Goal: Find specific page/section: Find specific page/section

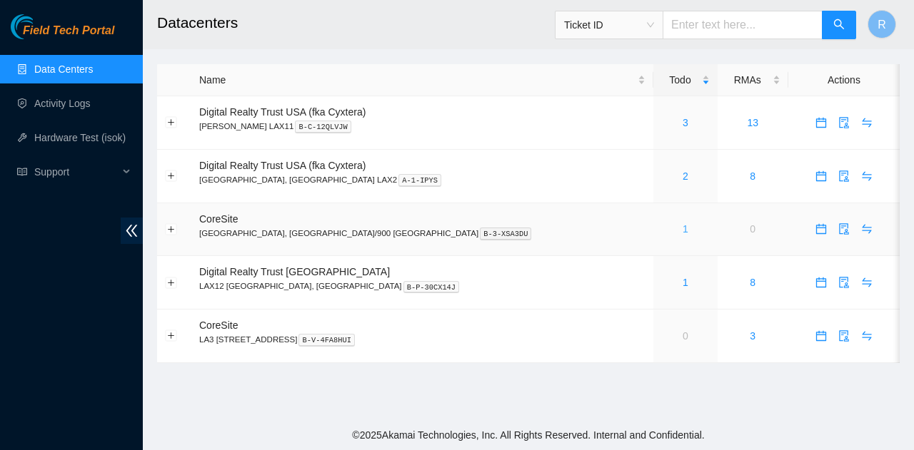
click at [682, 235] on link "1" at bounding box center [685, 228] width 6 height 11
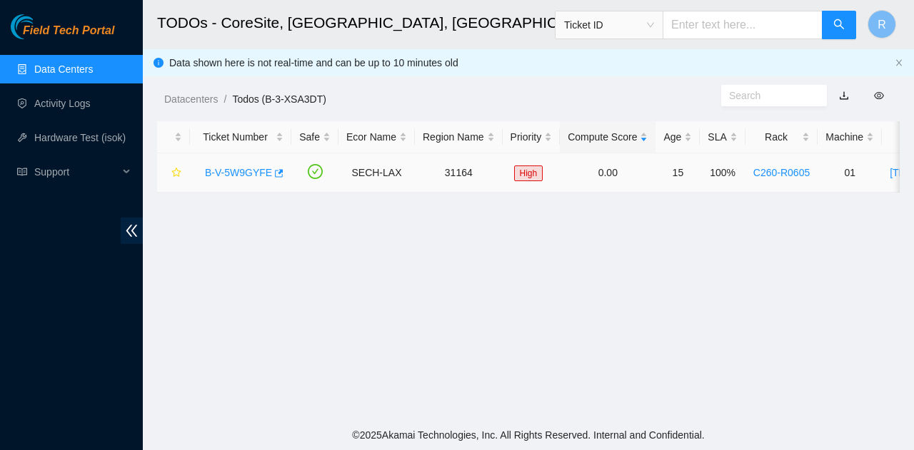
click at [262, 180] on div "B-V-5W9GYFE" at bounding box center [241, 172] width 86 height 23
click at [255, 176] on link "B-V-5W9GYFE" at bounding box center [238, 172] width 67 height 11
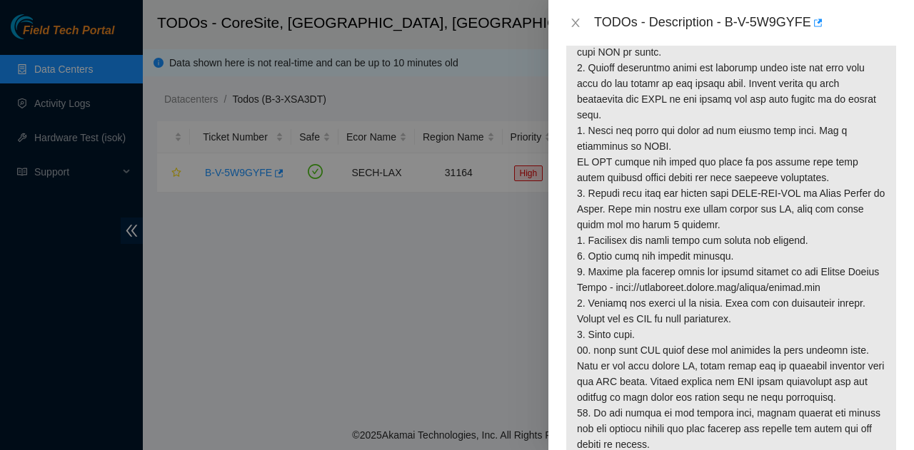
scroll to position [357, 0]
